Goal: Check status: Check status

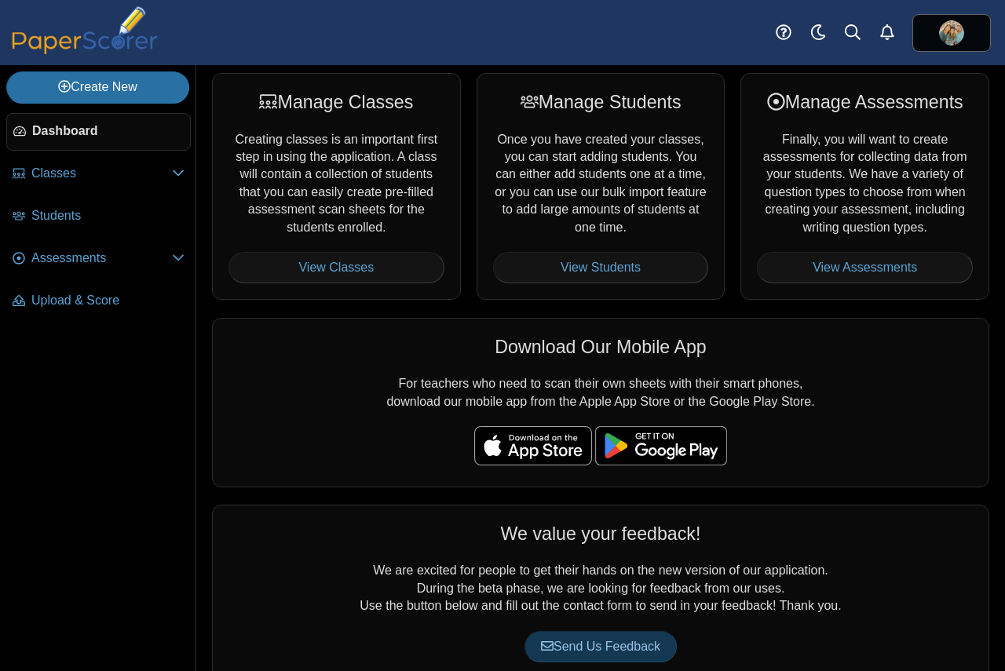
click at [658, 25] on div "Dashboard Classes Archived classes Students" at bounding box center [502, 32] width 1005 height 65
click at [813, 259] on link "View Assessments" at bounding box center [865, 267] width 216 height 31
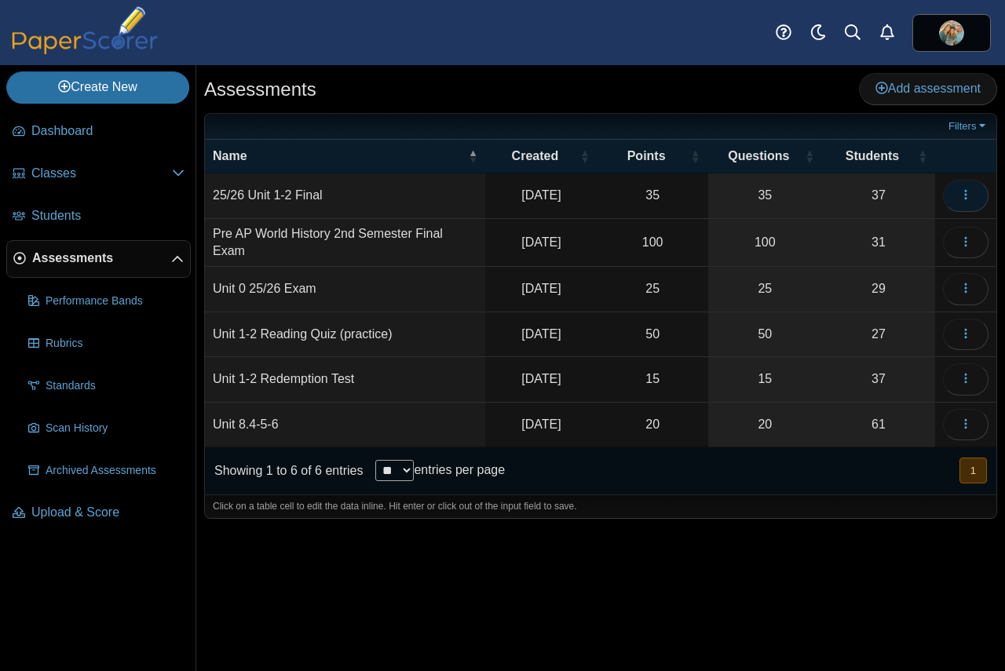
click at [969, 191] on icon "button" at bounding box center [965, 194] width 13 height 13
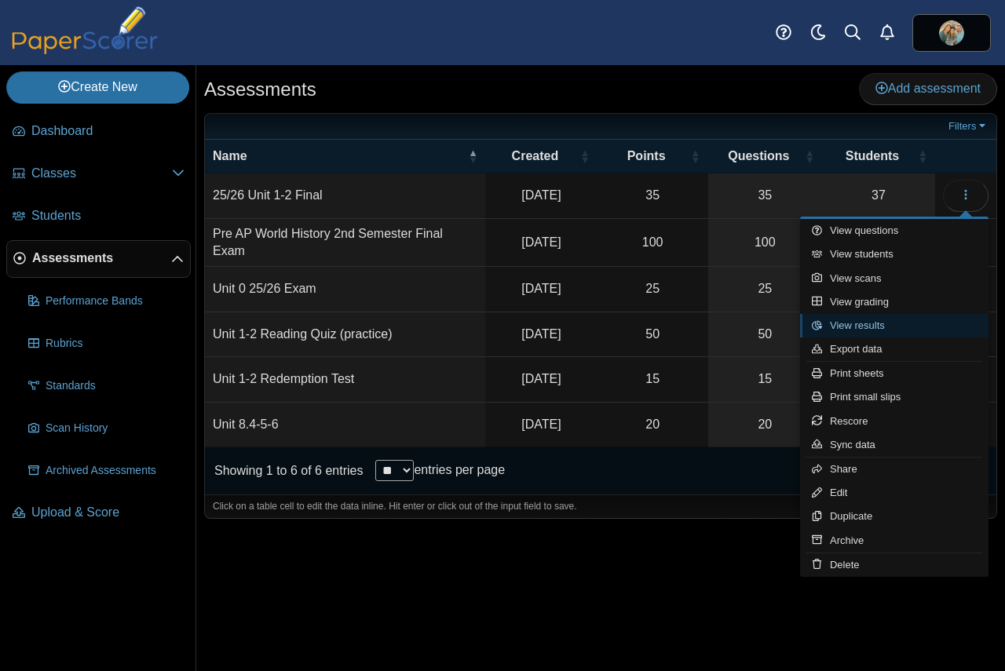
click at [856, 321] on link "View results" at bounding box center [894, 326] width 188 height 24
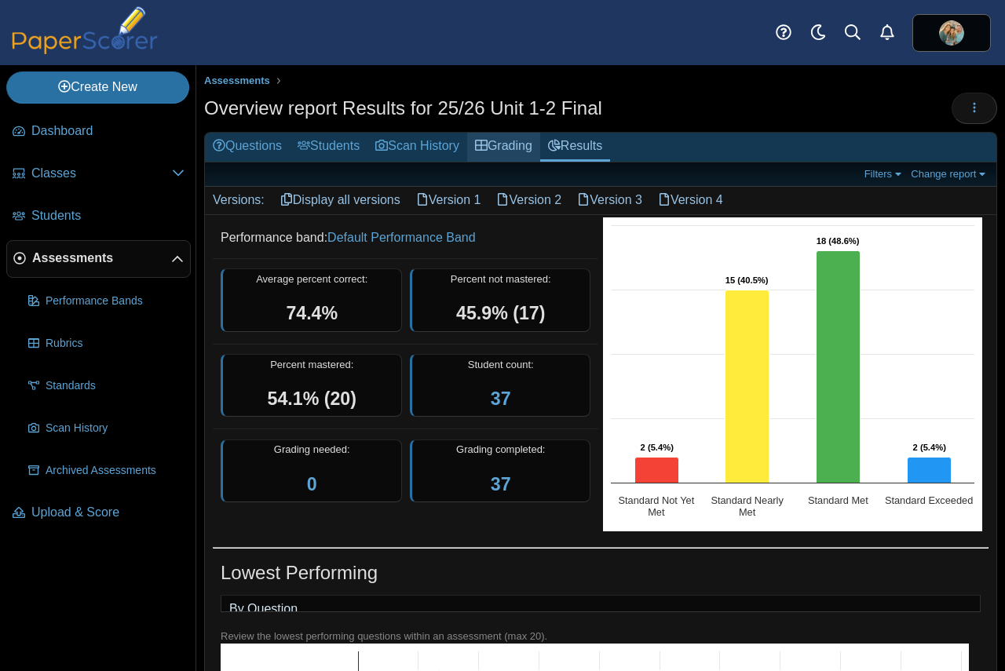
click at [521, 142] on link "Grading" at bounding box center [503, 147] width 73 height 29
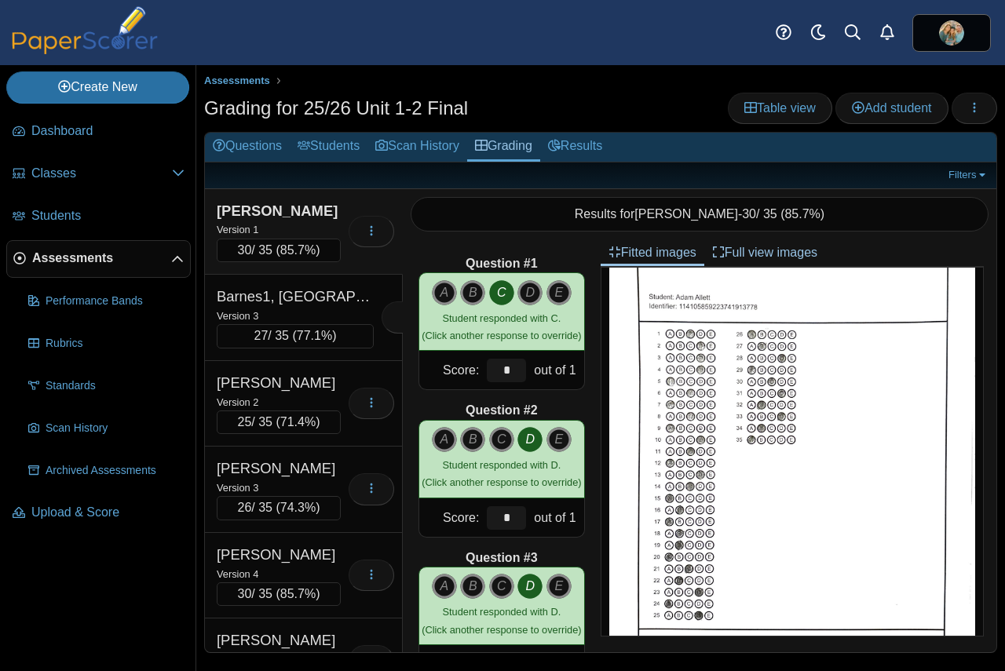
scroll to position [78, 0]
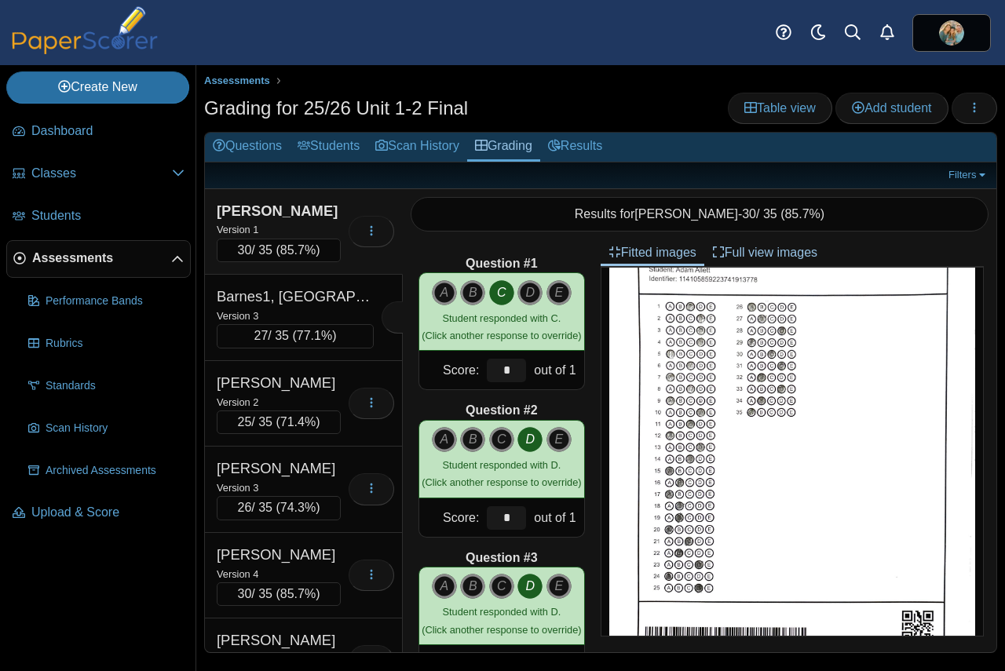
click at [772, 249] on link "Full view images" at bounding box center [764, 252] width 121 height 27
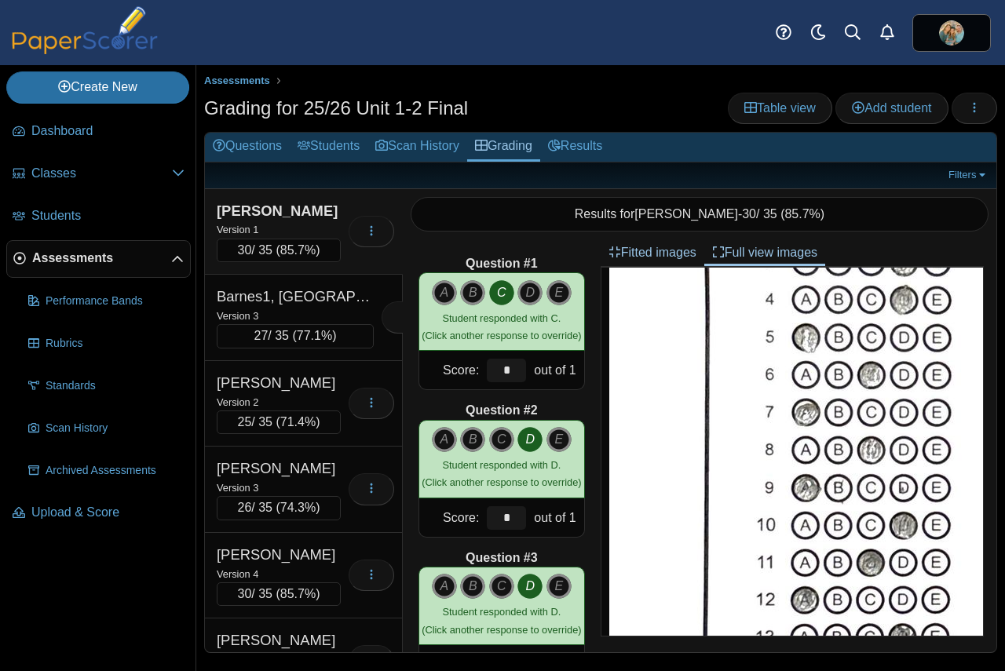
scroll to position [471, 0]
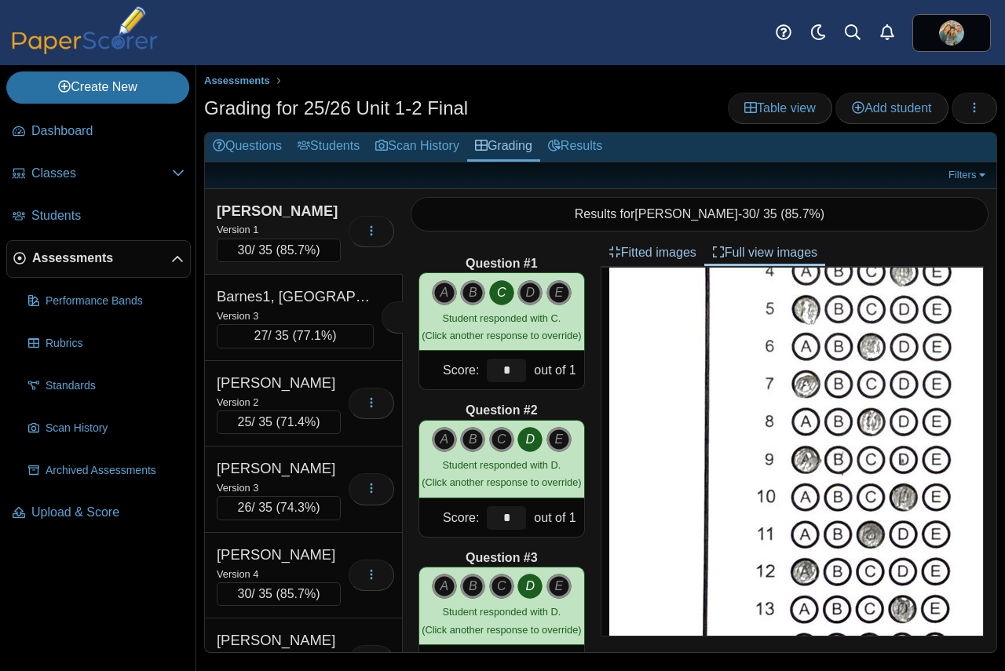
click at [738, 250] on link "Full view images" at bounding box center [764, 252] width 121 height 27
click at [720, 248] on icon at bounding box center [718, 252] width 13 height 13
click at [754, 251] on link "Full view images" at bounding box center [764, 252] width 121 height 27
click at [656, 251] on link "Fitted images" at bounding box center [652, 252] width 104 height 27
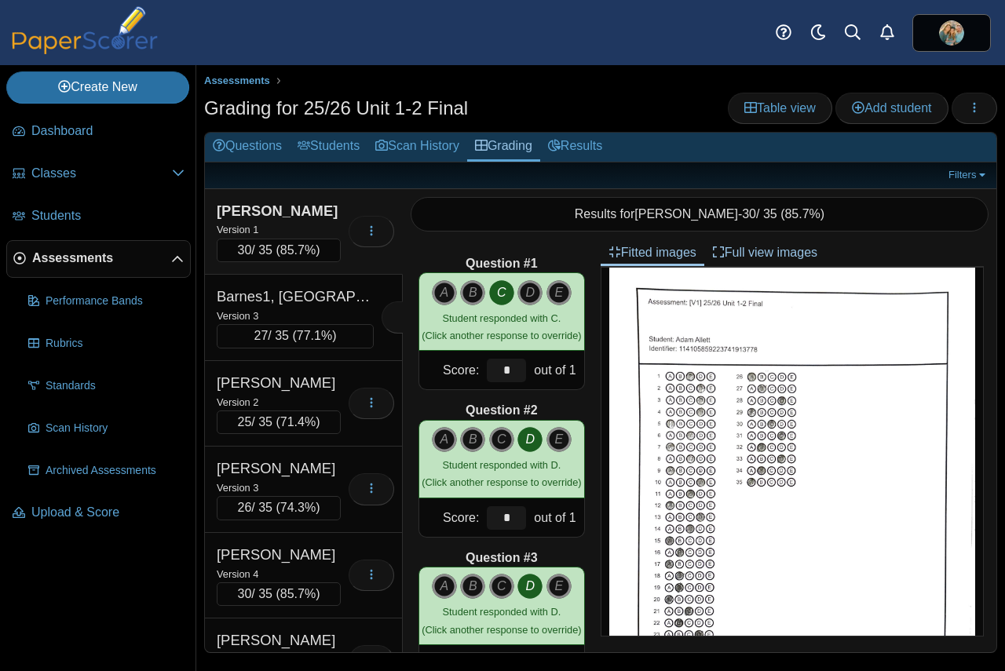
scroll to position [0, 0]
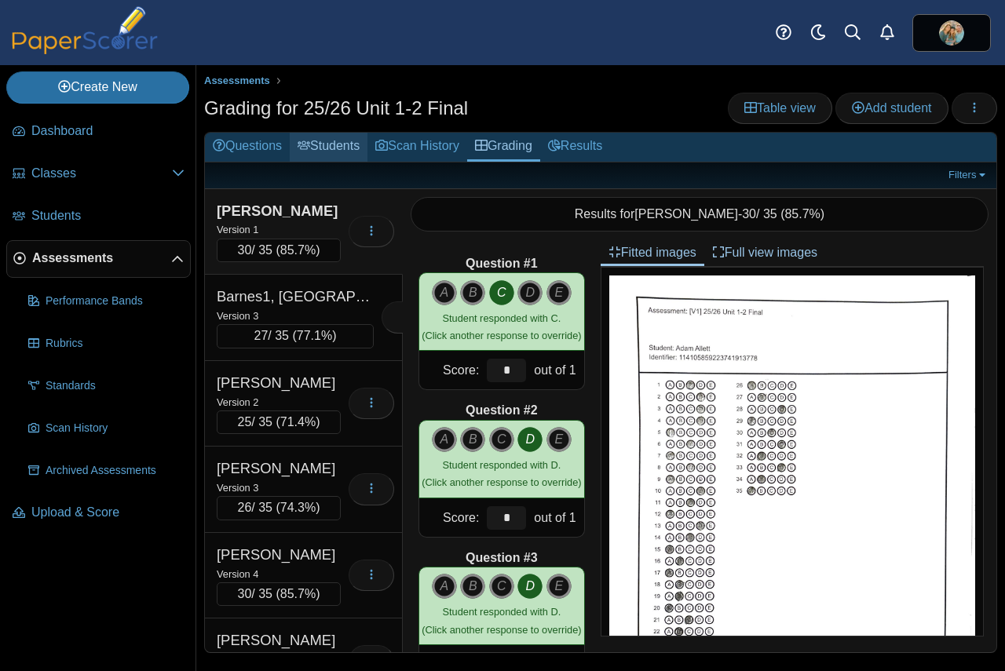
click at [319, 148] on link "Students" at bounding box center [329, 147] width 78 height 29
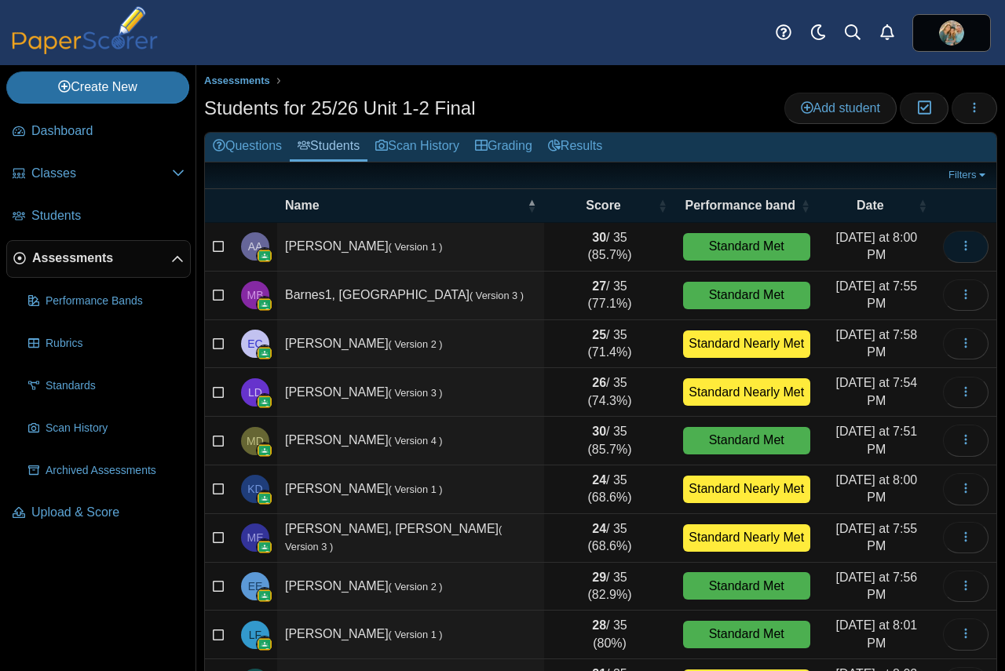
click at [959, 249] on icon "button" at bounding box center [965, 245] width 13 height 13
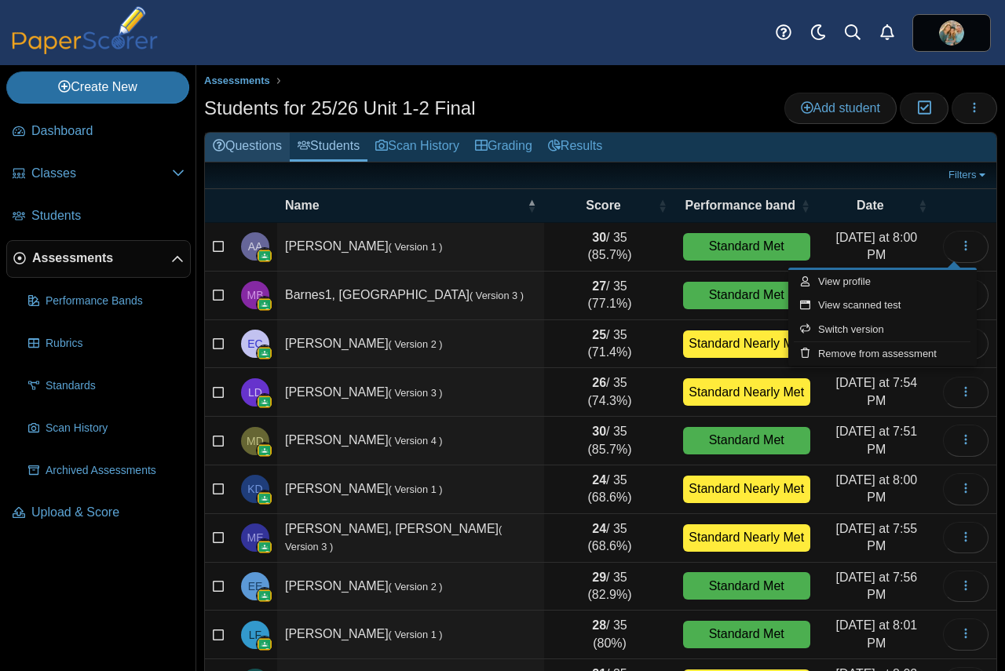
click at [268, 145] on link "Questions" at bounding box center [247, 147] width 85 height 29
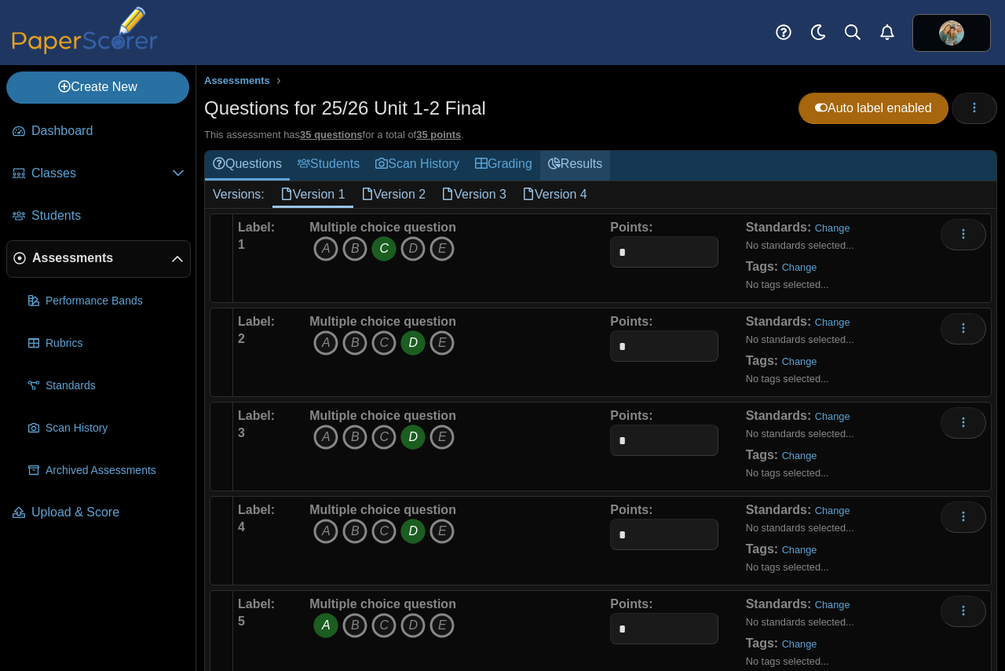
click at [587, 165] on link "Results" at bounding box center [575, 165] width 70 height 29
